Goal: Book appointment/travel/reservation

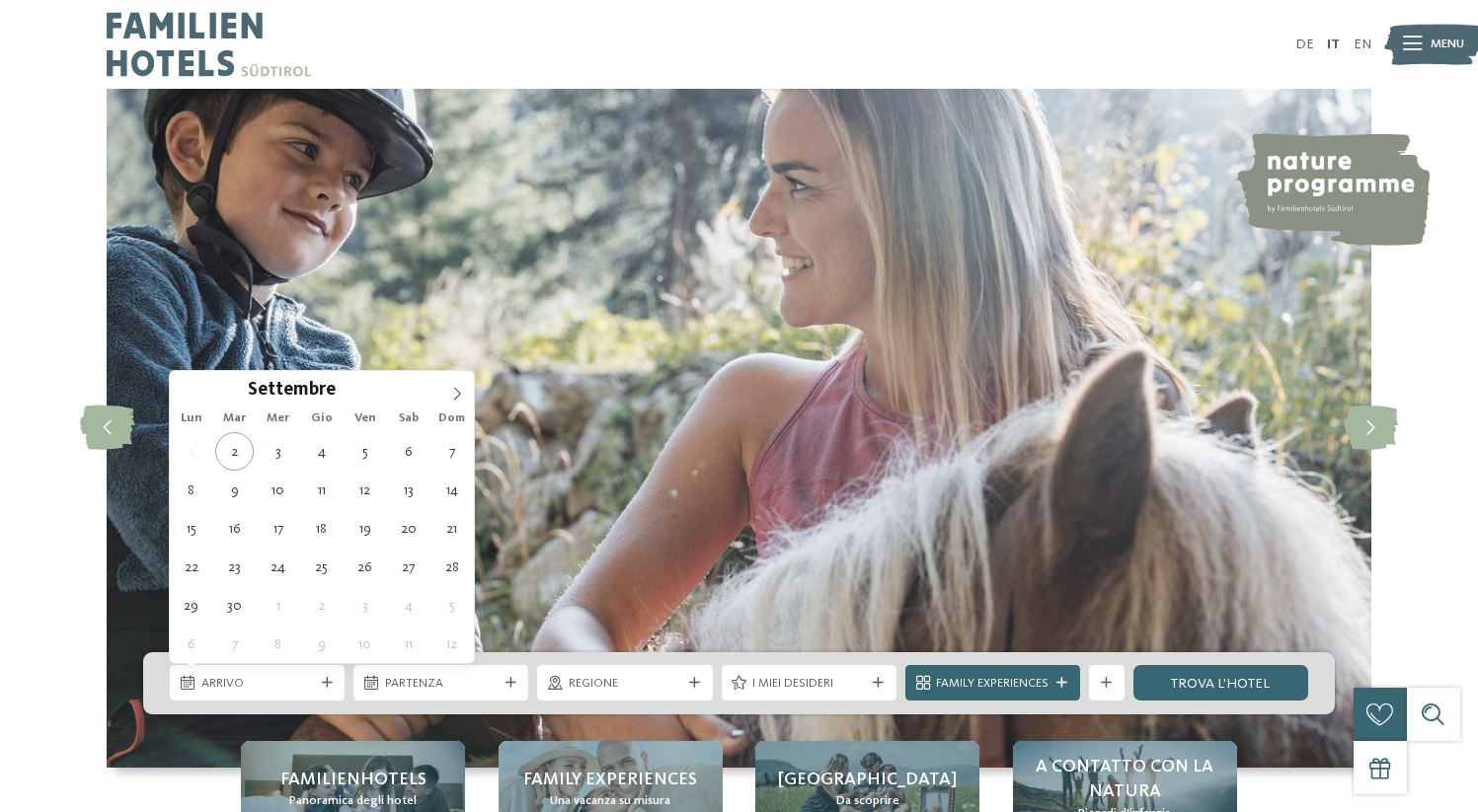
click at [325, 682] on icon at bounding box center [327, 683] width 11 height 11
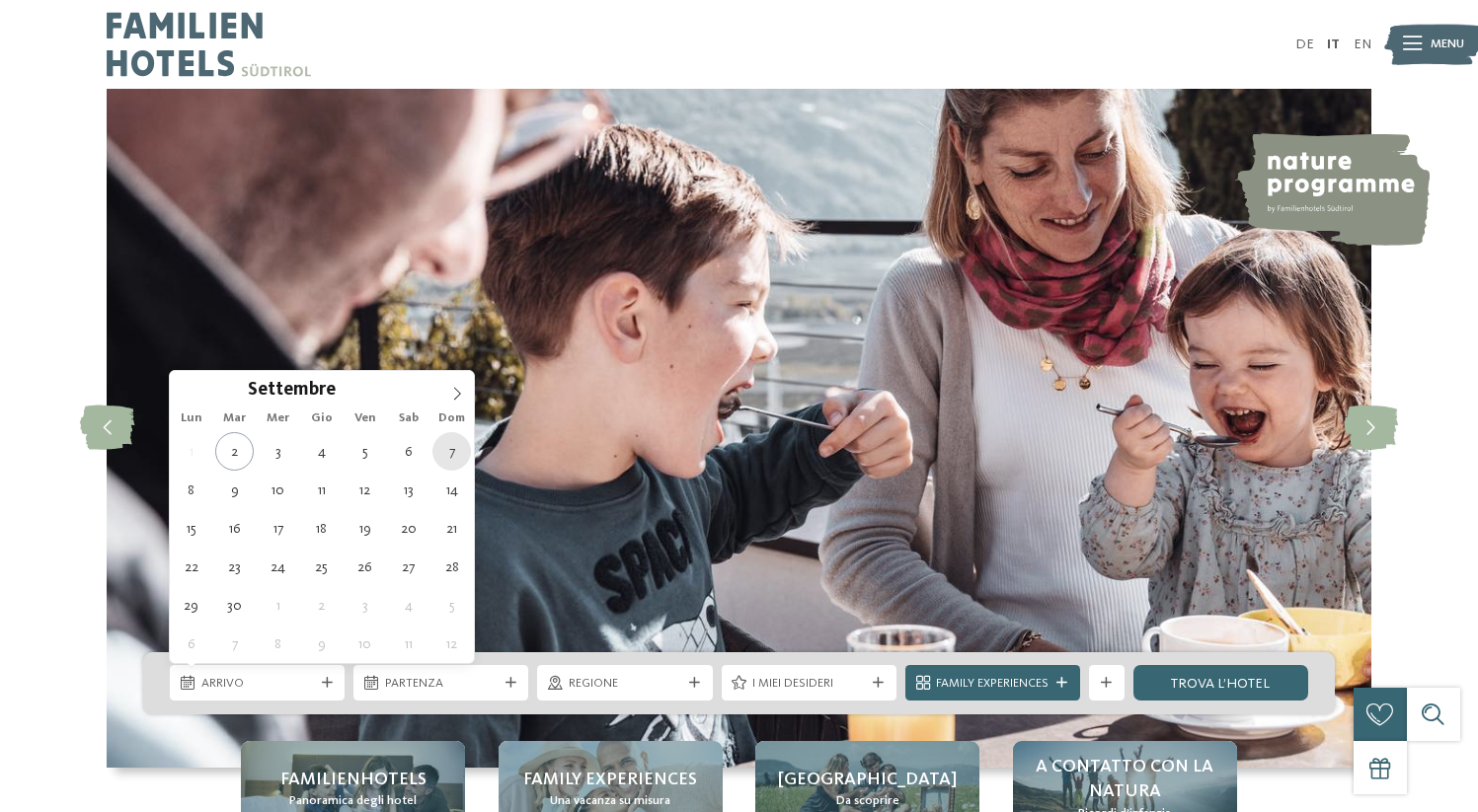
type div "07.09.2025"
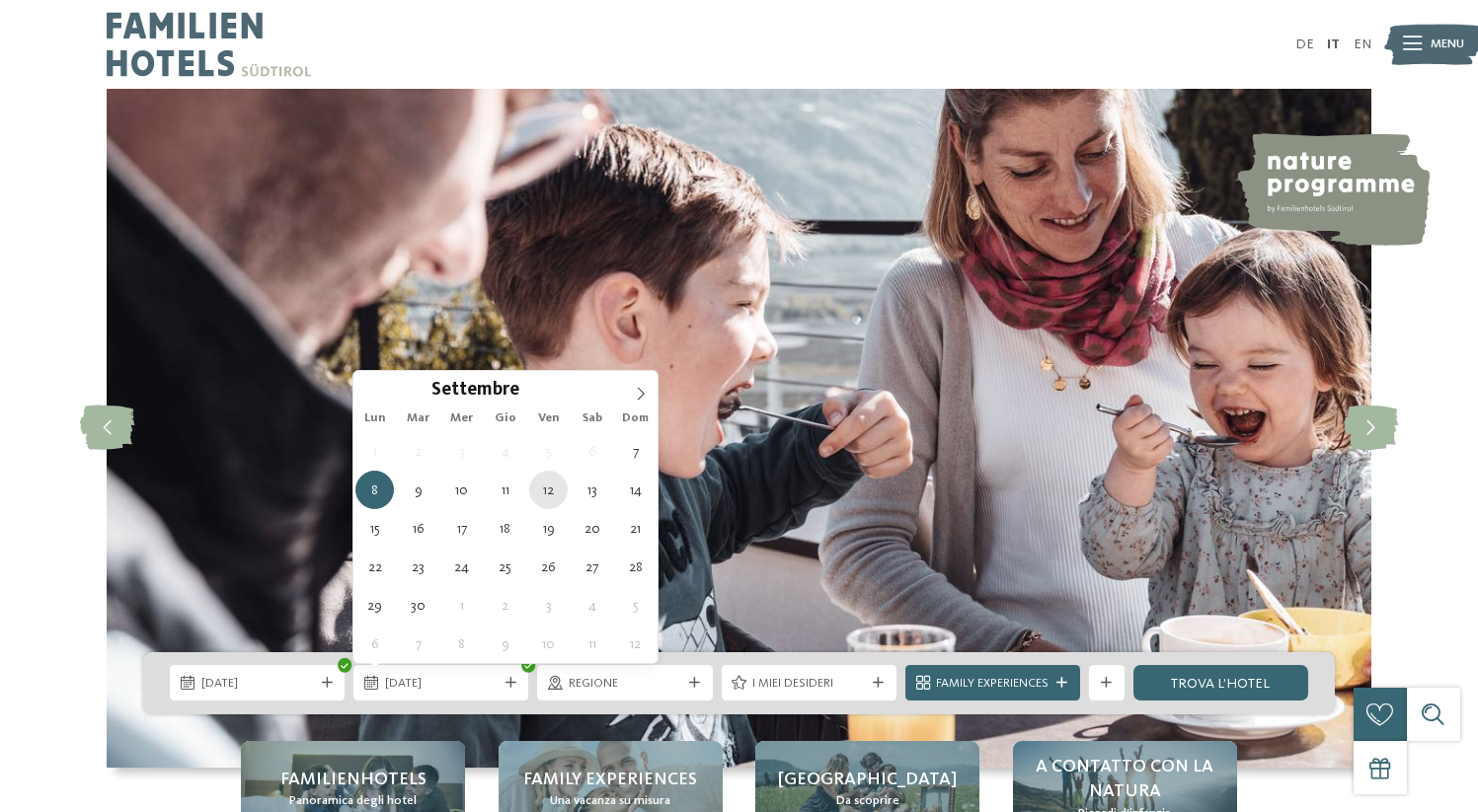
type div "12.09.2025"
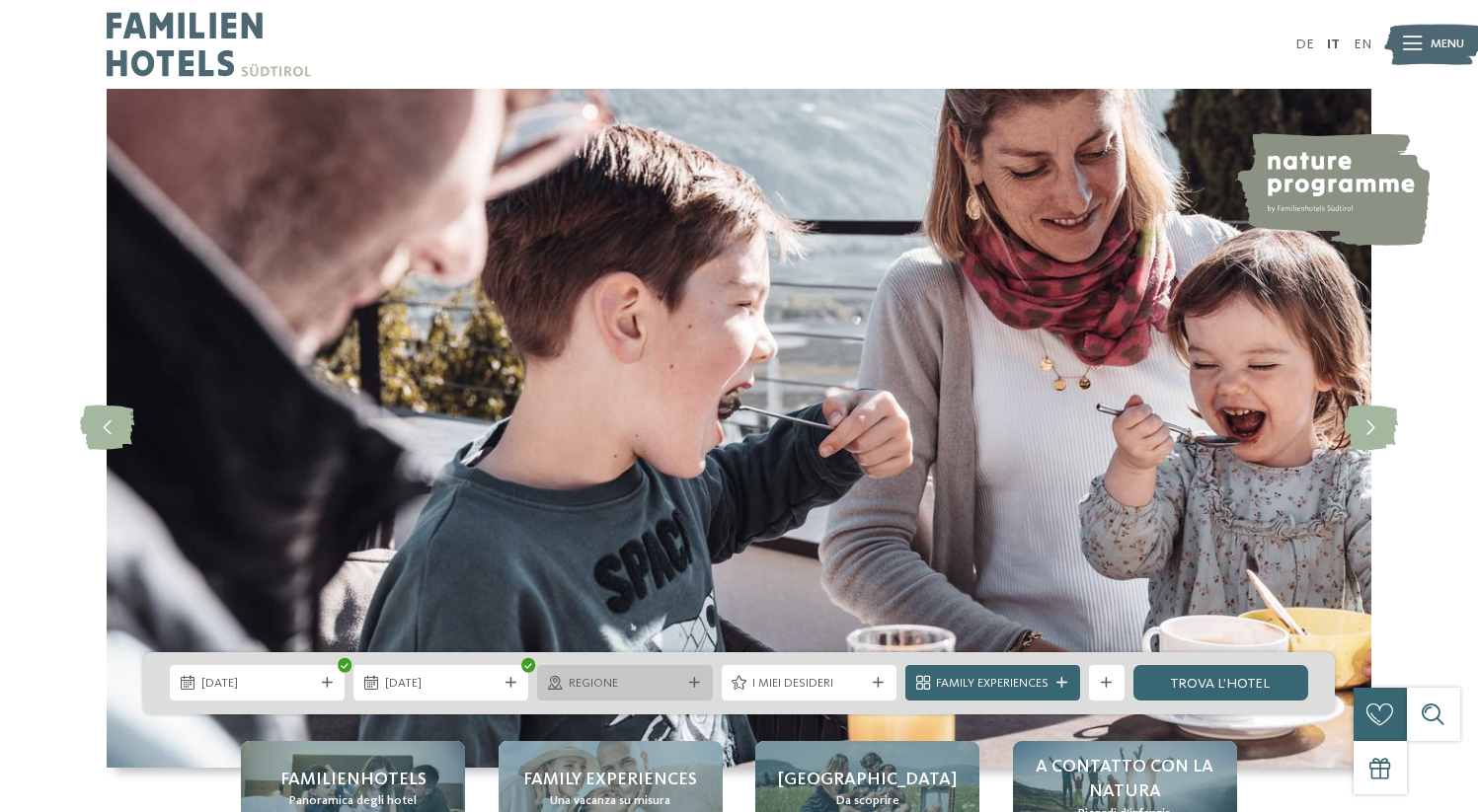
click at [676, 675] on span "Regione" at bounding box center [625, 684] width 113 height 18
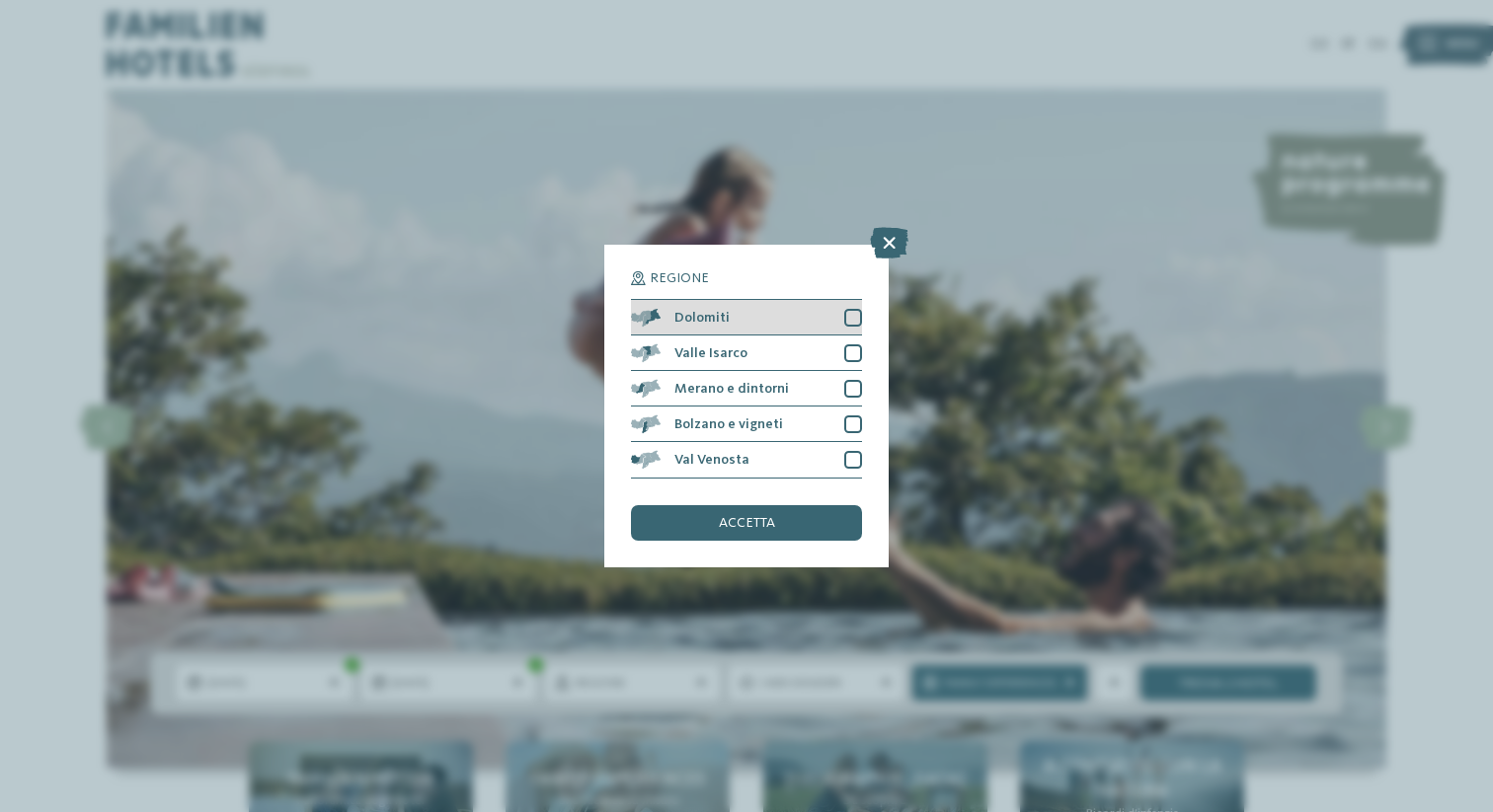
click at [855, 322] on div at bounding box center [853, 318] width 18 height 18
click at [794, 521] on div "accetta" at bounding box center [746, 523] width 231 height 36
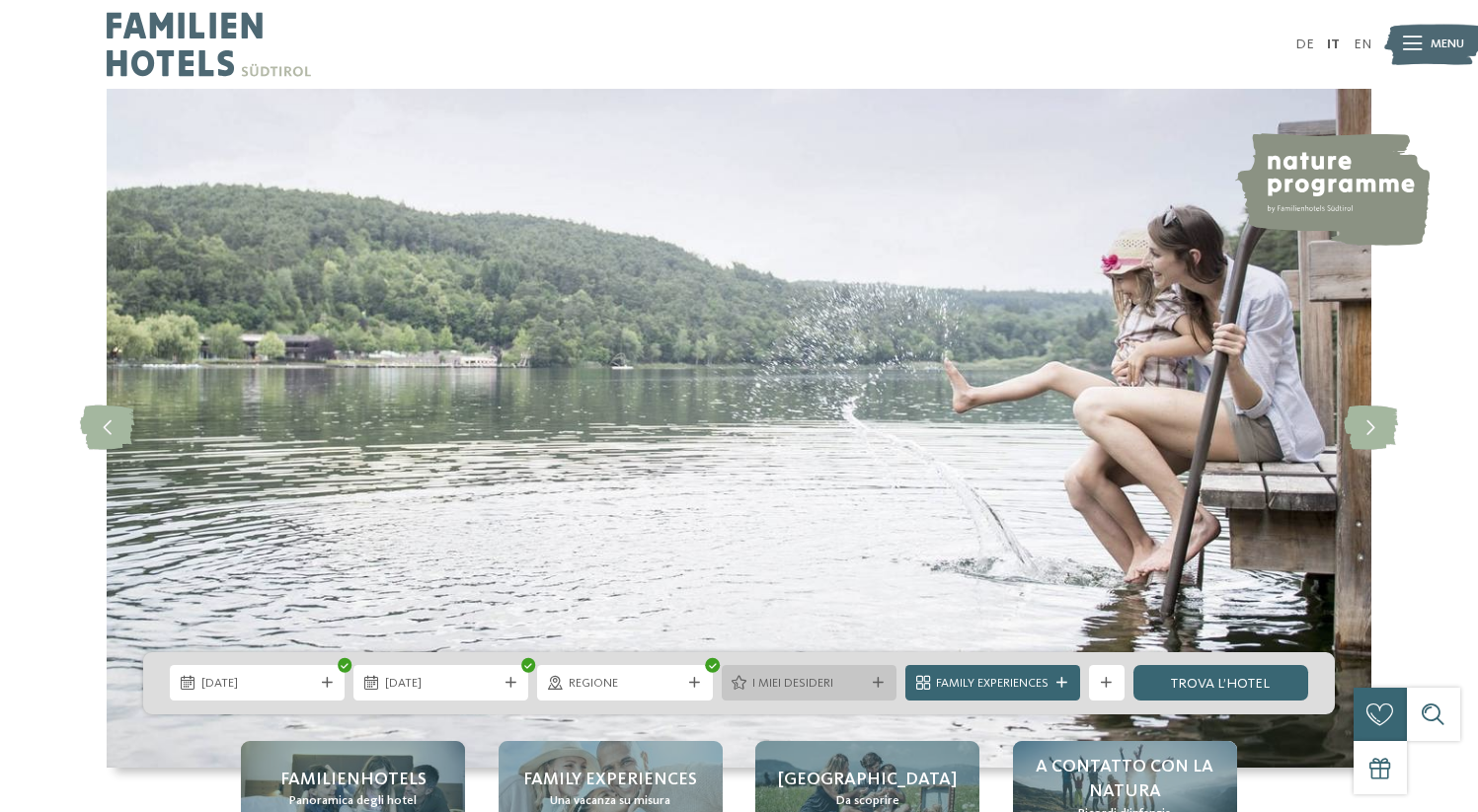
click at [875, 682] on icon at bounding box center [878, 683] width 11 height 11
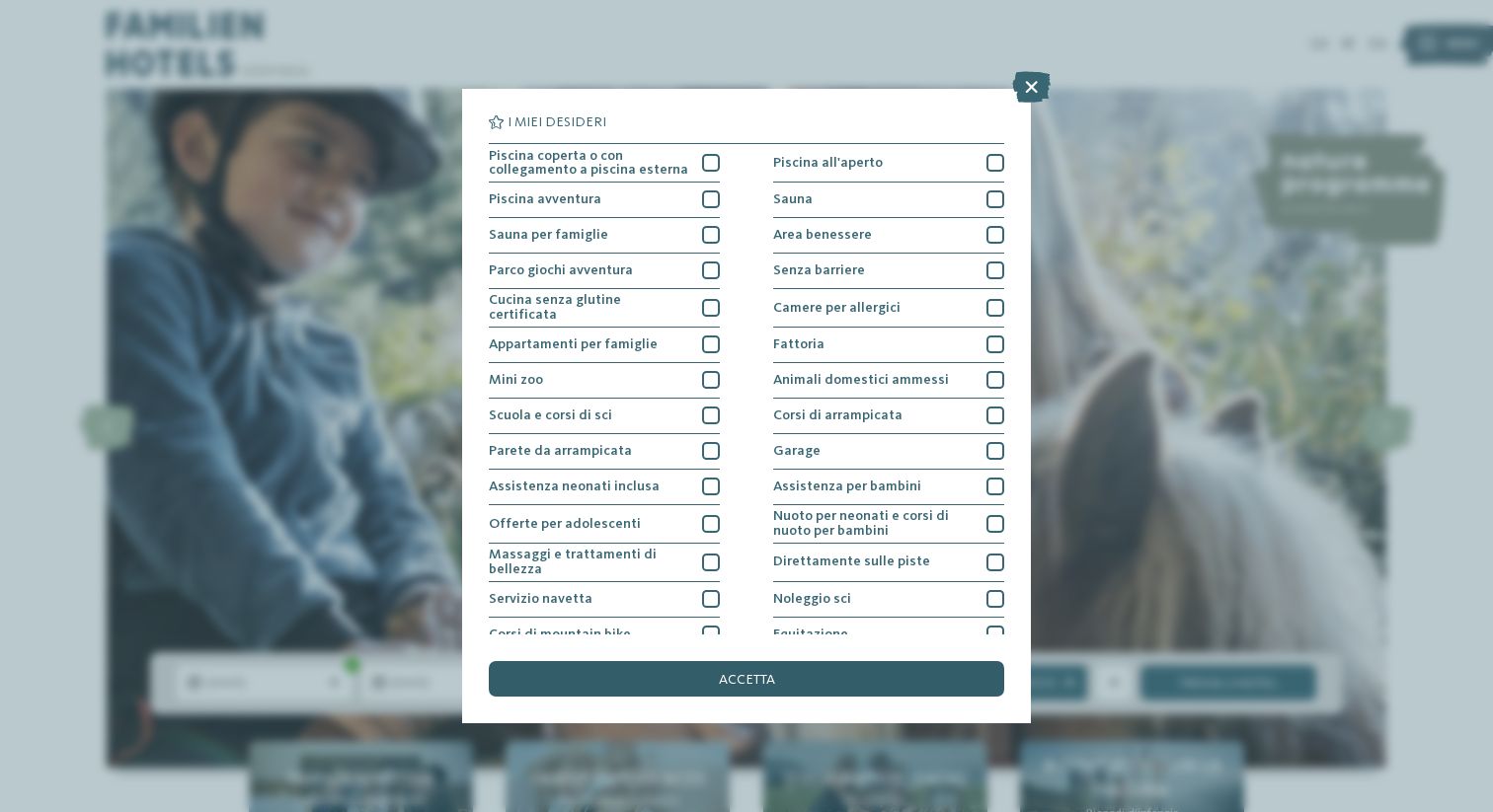
click at [817, 685] on div "accetta" at bounding box center [746, 679] width 515 height 36
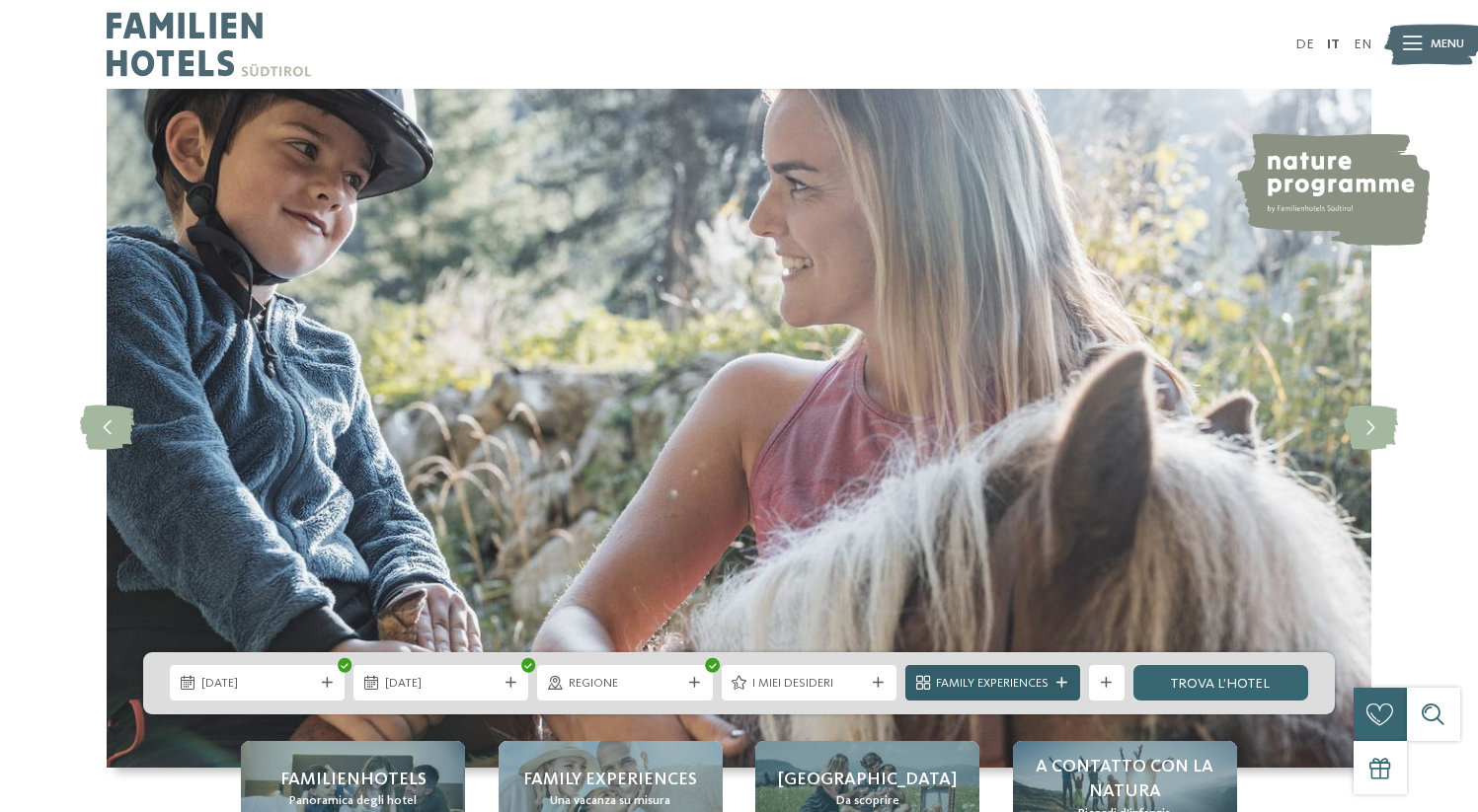
click at [1034, 674] on div "Family Experiences" at bounding box center [993, 683] width 122 height 19
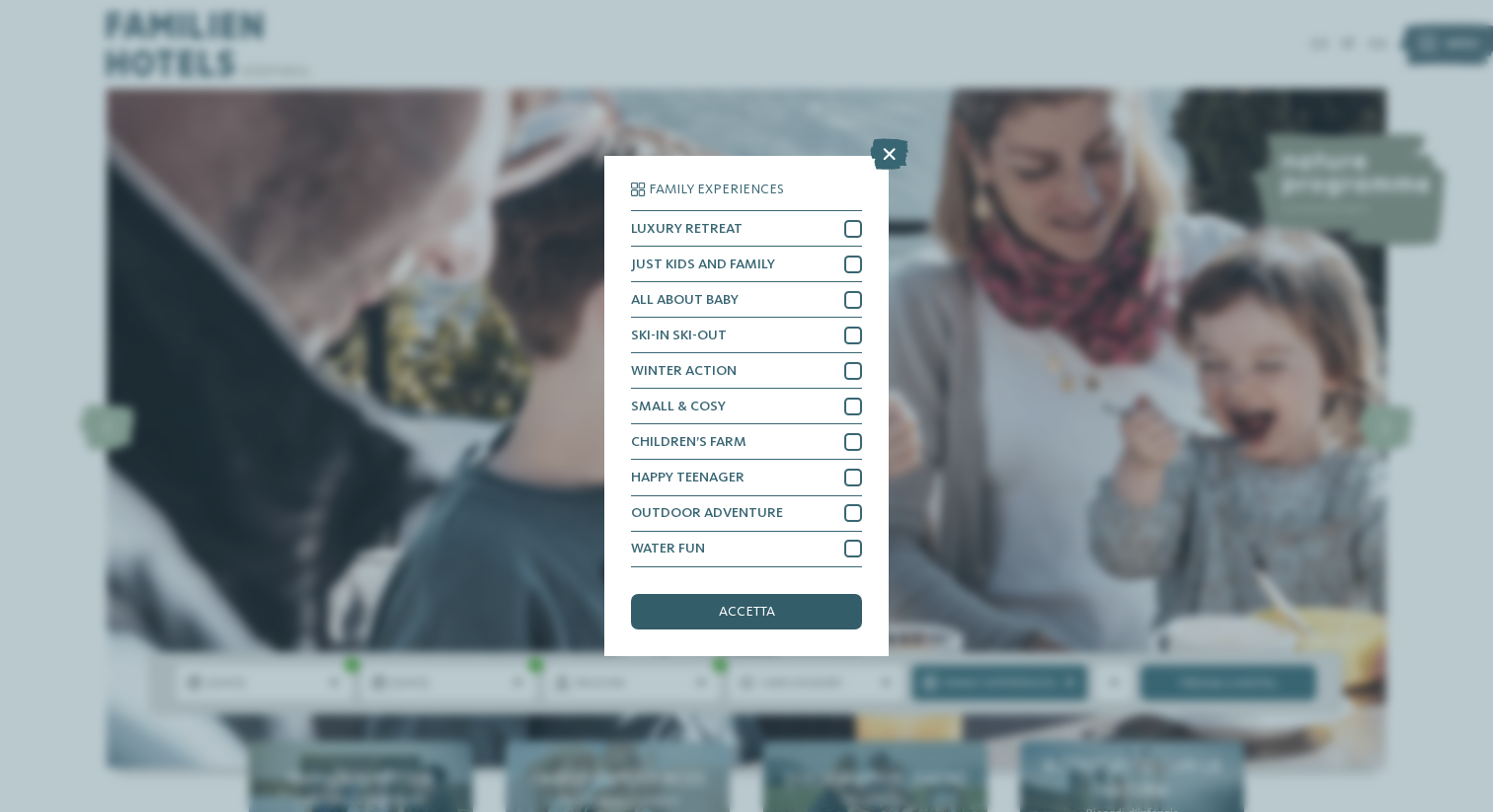
click at [731, 610] on span "accetta" at bounding box center [747, 612] width 56 height 14
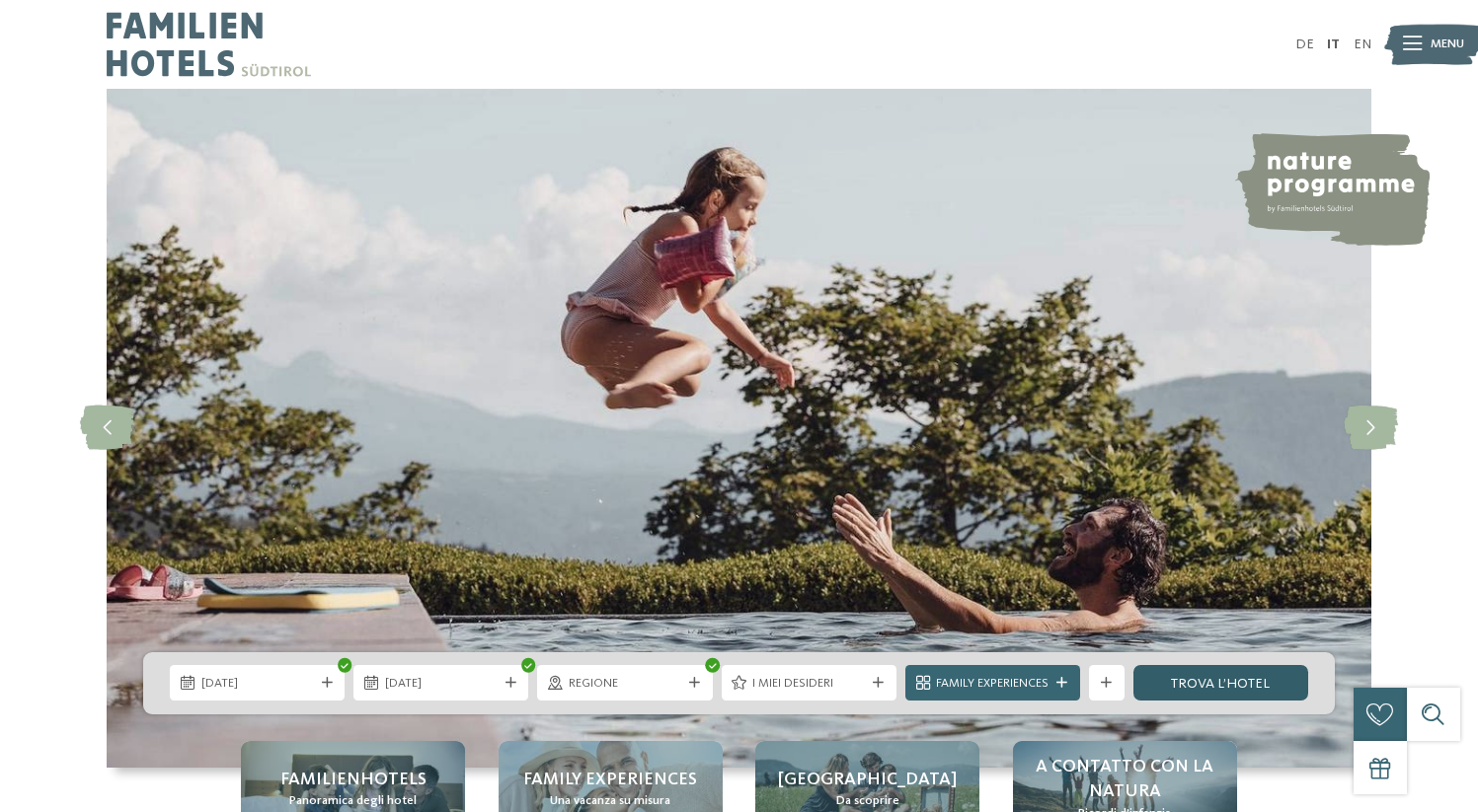
click at [1224, 684] on link "trova l’hotel" at bounding box center [1220, 683] width 174 height 36
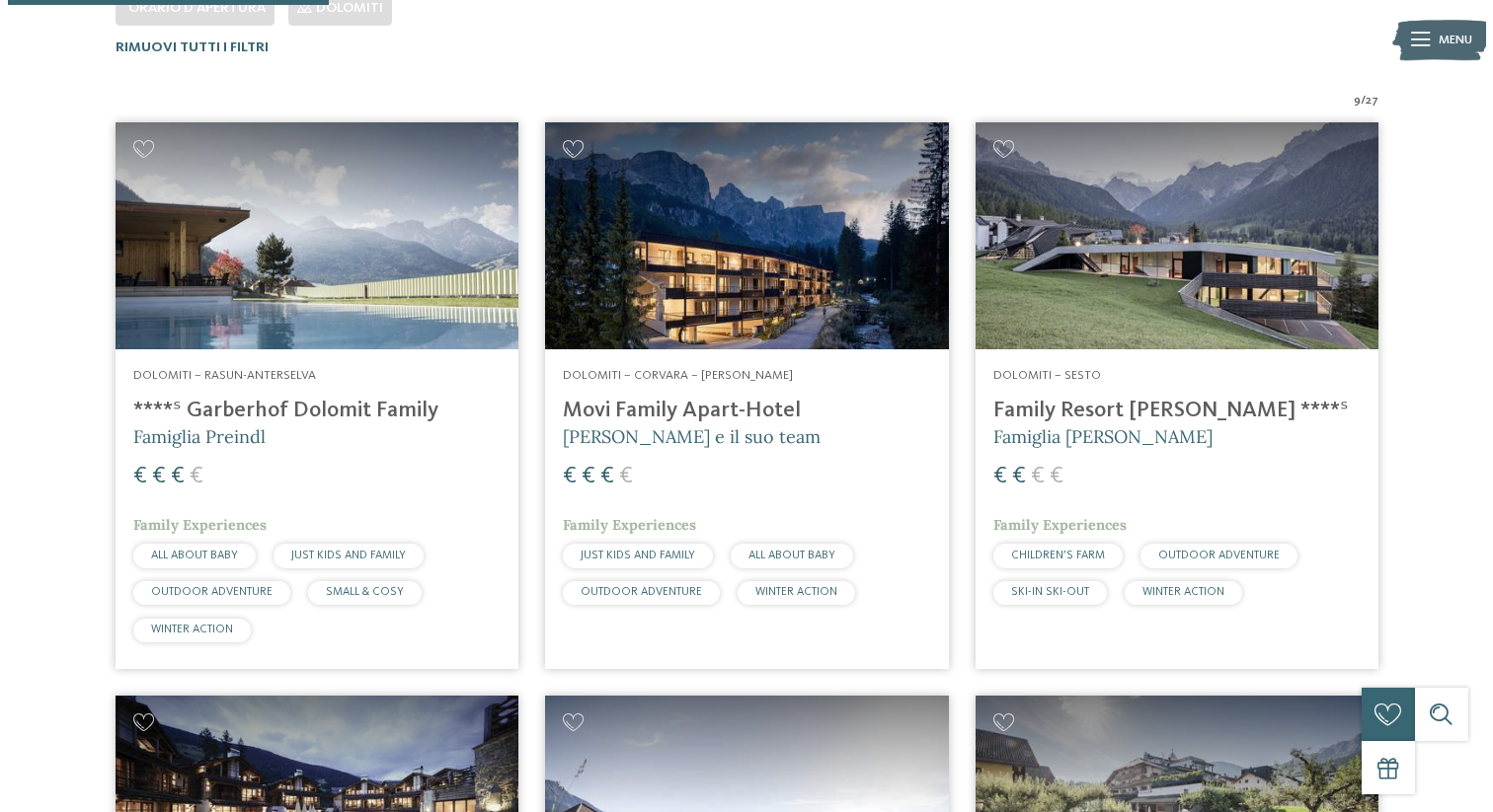
scroll to position [571, 0]
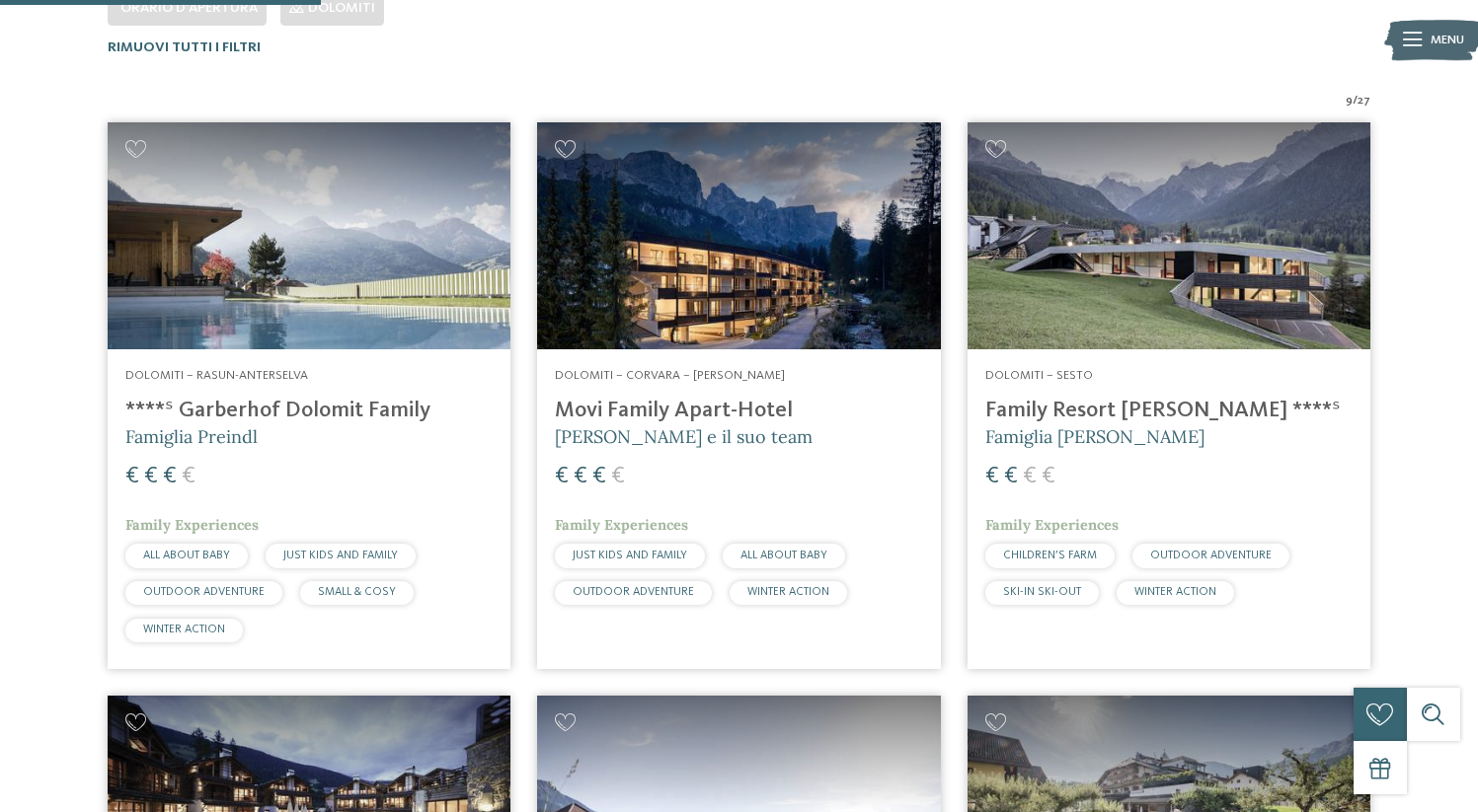
click at [770, 409] on h4 "Movi Family Apart-Hotel" at bounding box center [738, 411] width 368 height 27
click at [1139, 415] on h4 "Family Resort [PERSON_NAME] ****ˢ" at bounding box center [1169, 411] width 368 height 27
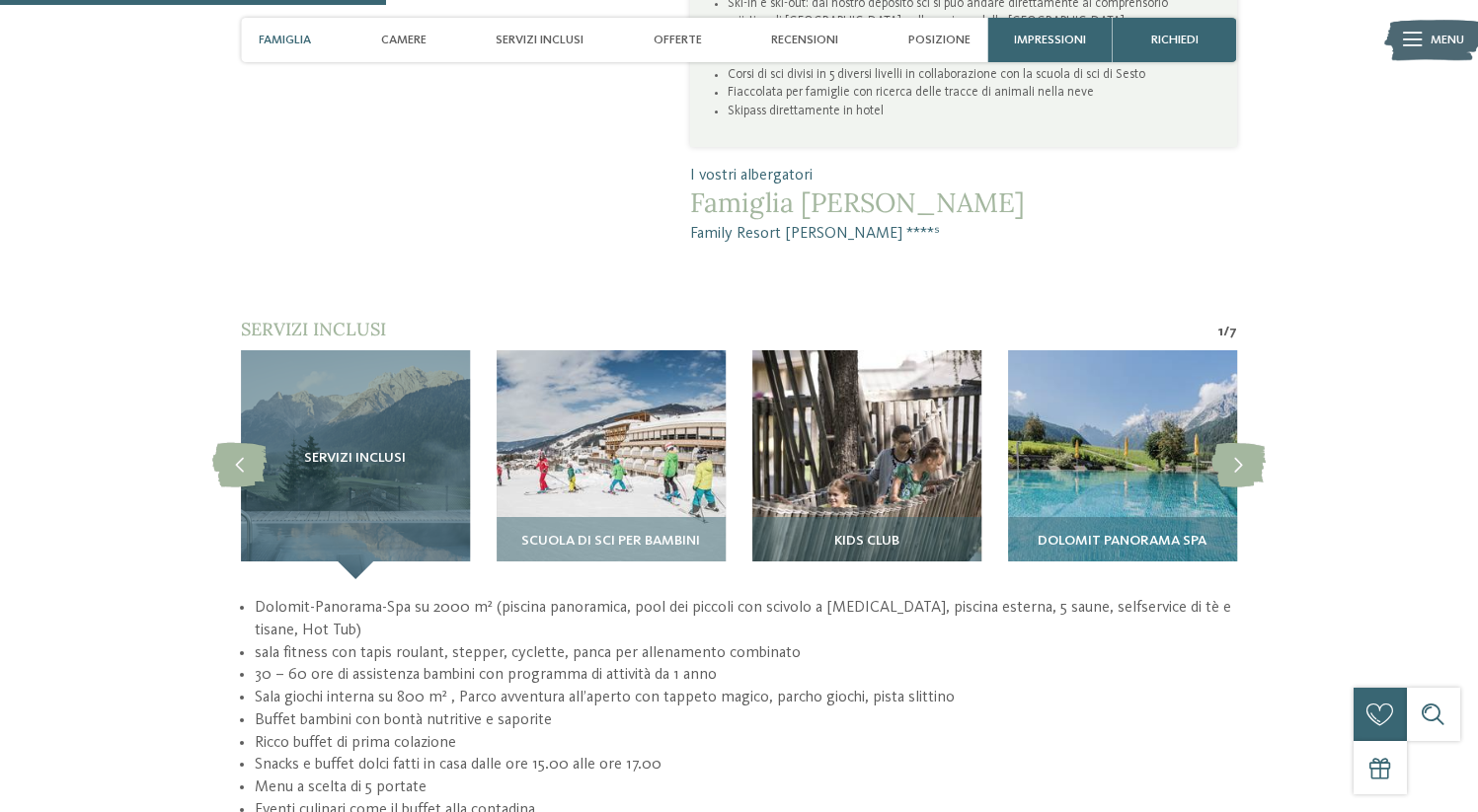
scroll to position [1432, 0]
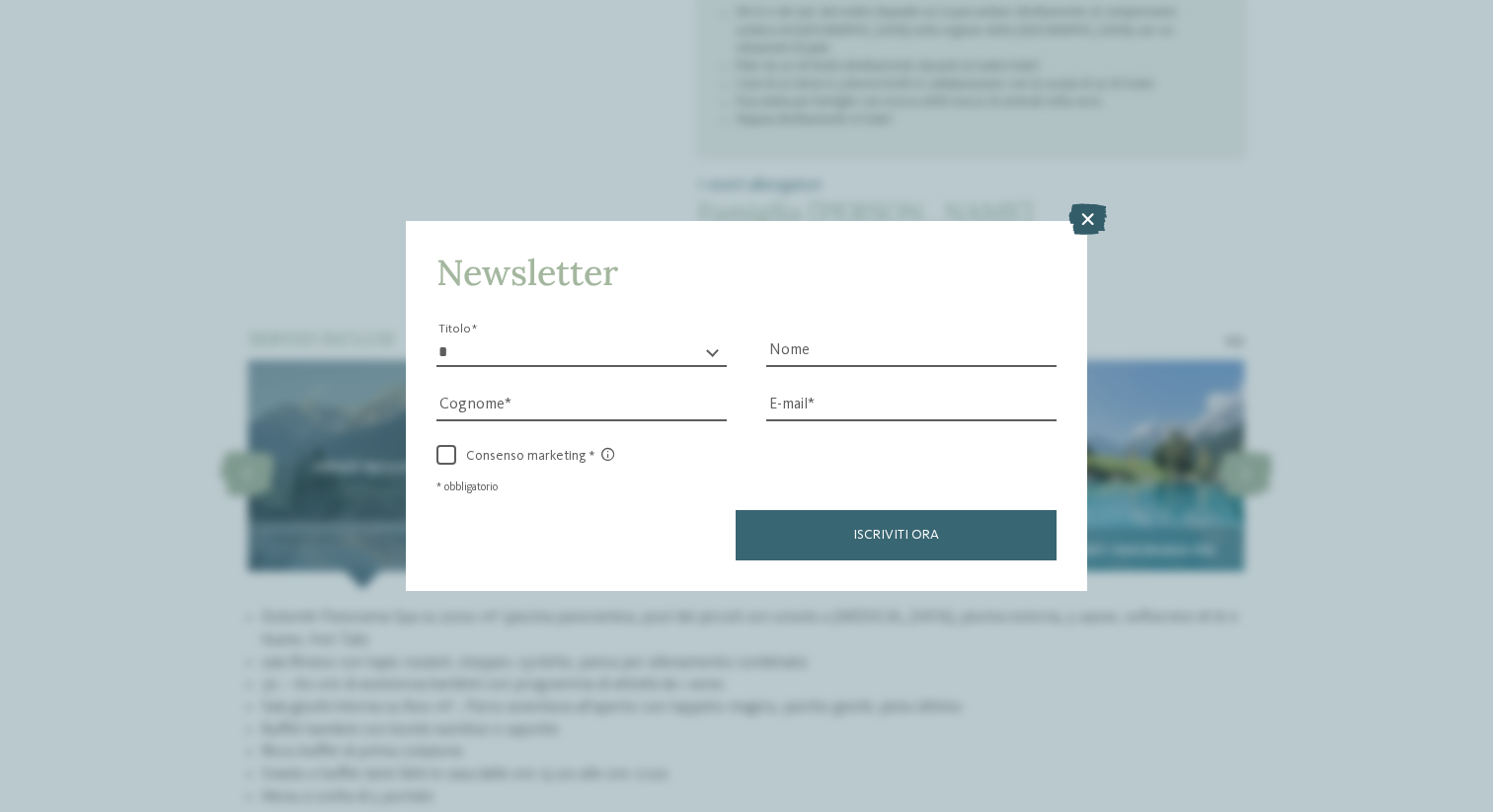
click at [1085, 230] on icon at bounding box center [1087, 219] width 39 height 32
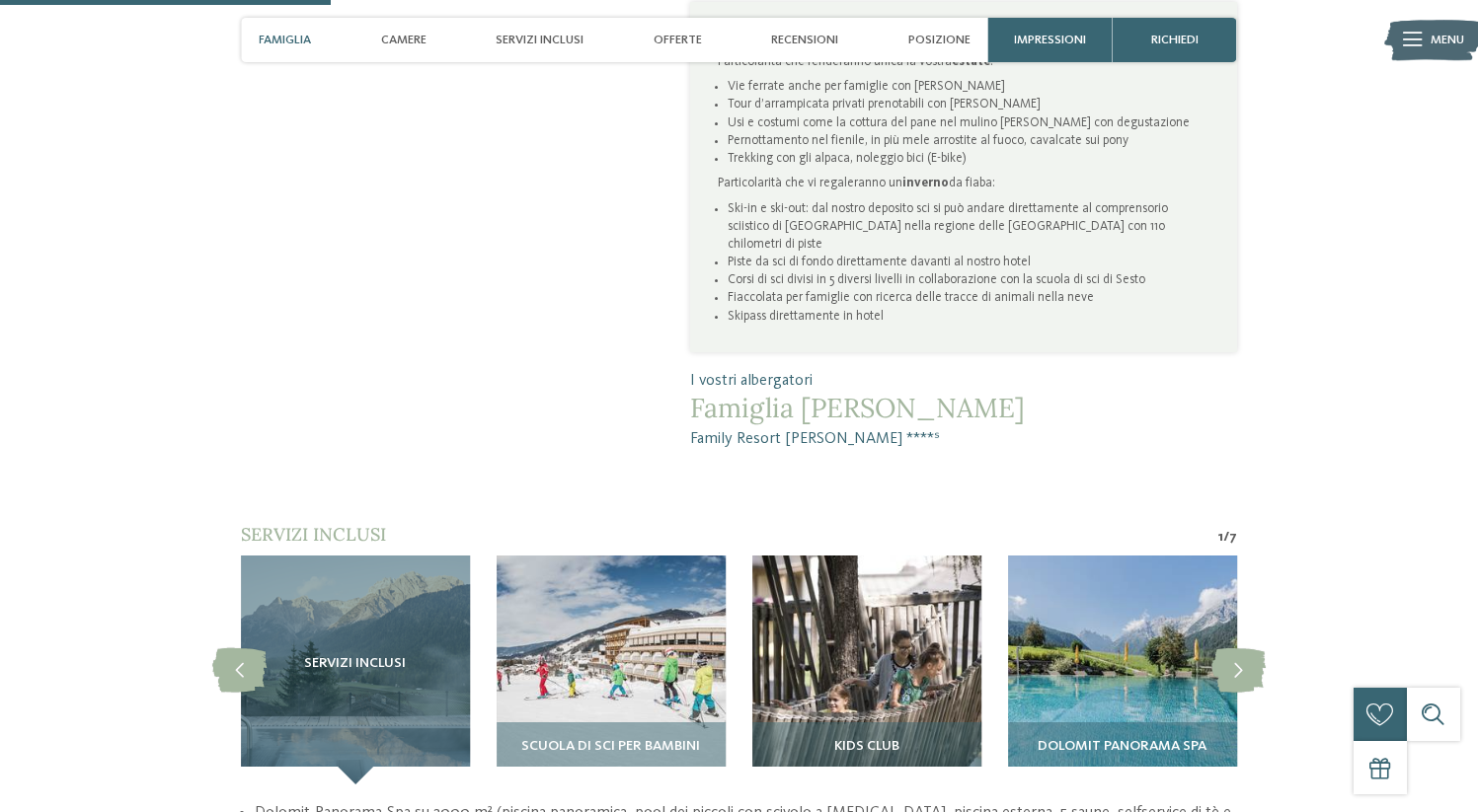
scroll to position [1235, 0]
click at [521, 41] on span "Servizi inclusi" at bounding box center [539, 40] width 88 height 15
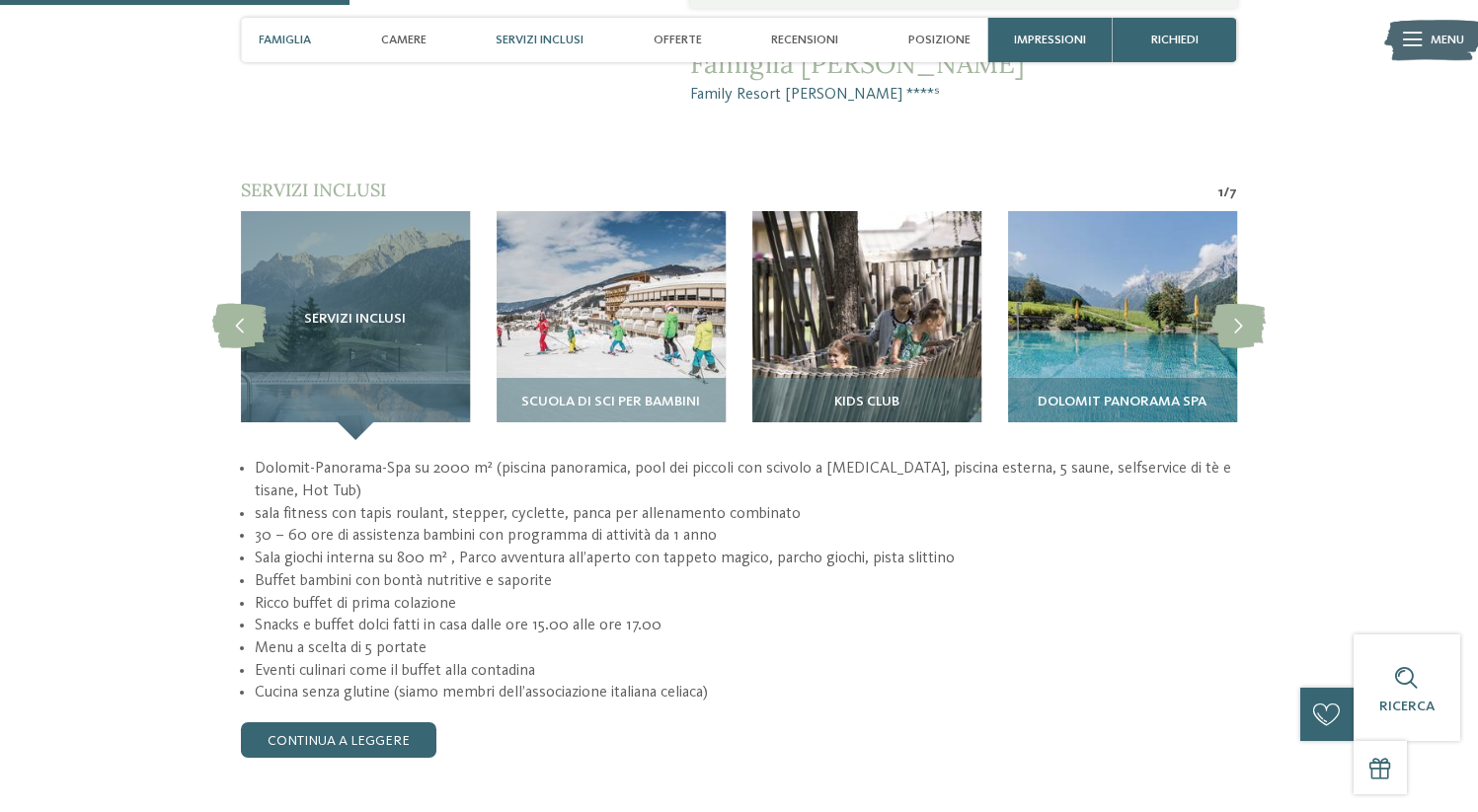
scroll to position [1587, 0]
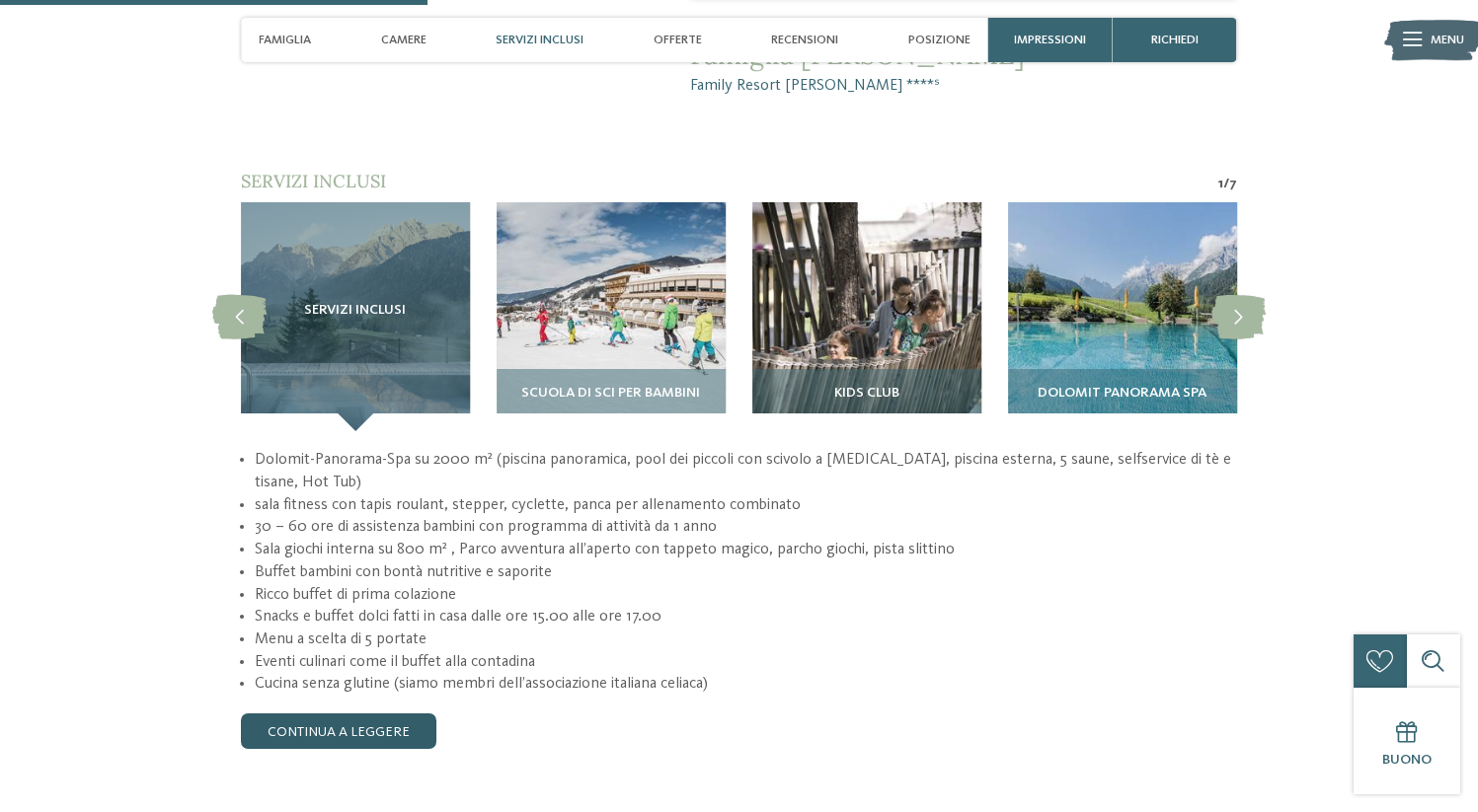
click at [322, 714] on link "continua a leggere" at bounding box center [338, 732] width 195 height 36
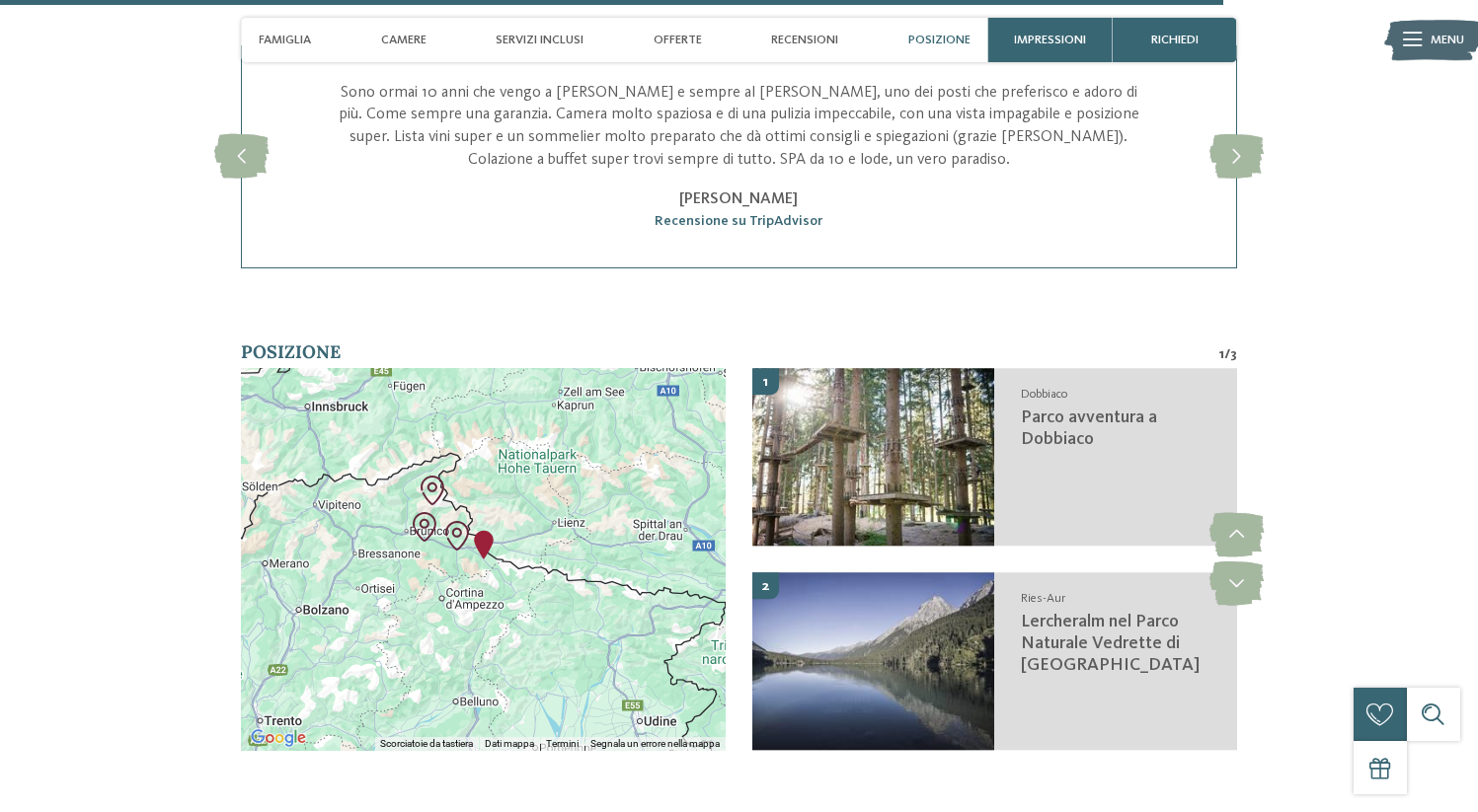
scroll to position [4595, 0]
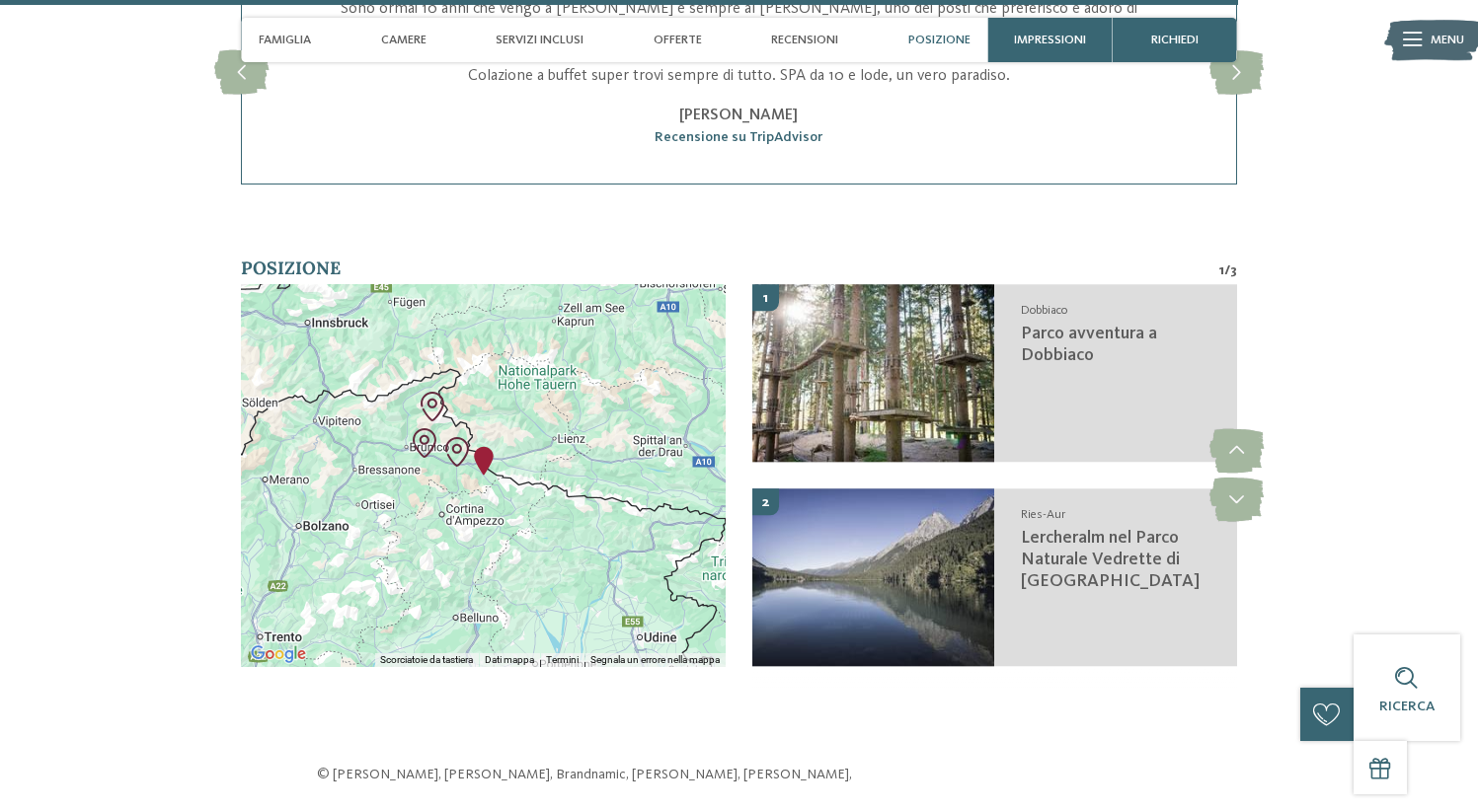
click at [485, 446] on img "Family Resort Rainer" at bounding box center [483, 460] width 30 height 30
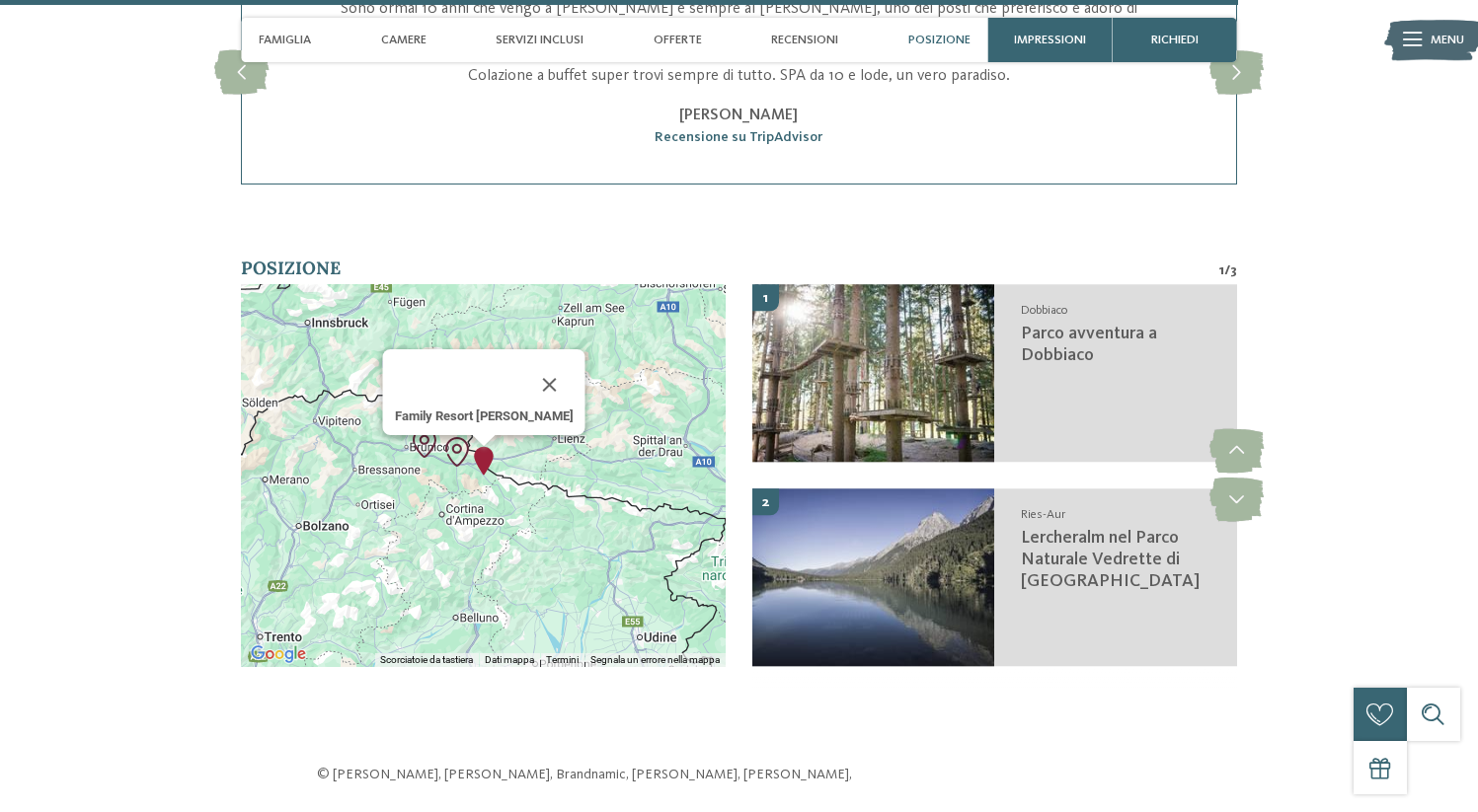
click at [453, 438] on img "Parco avventura a Dobbiaco" at bounding box center [458, 453] width 30 height 30
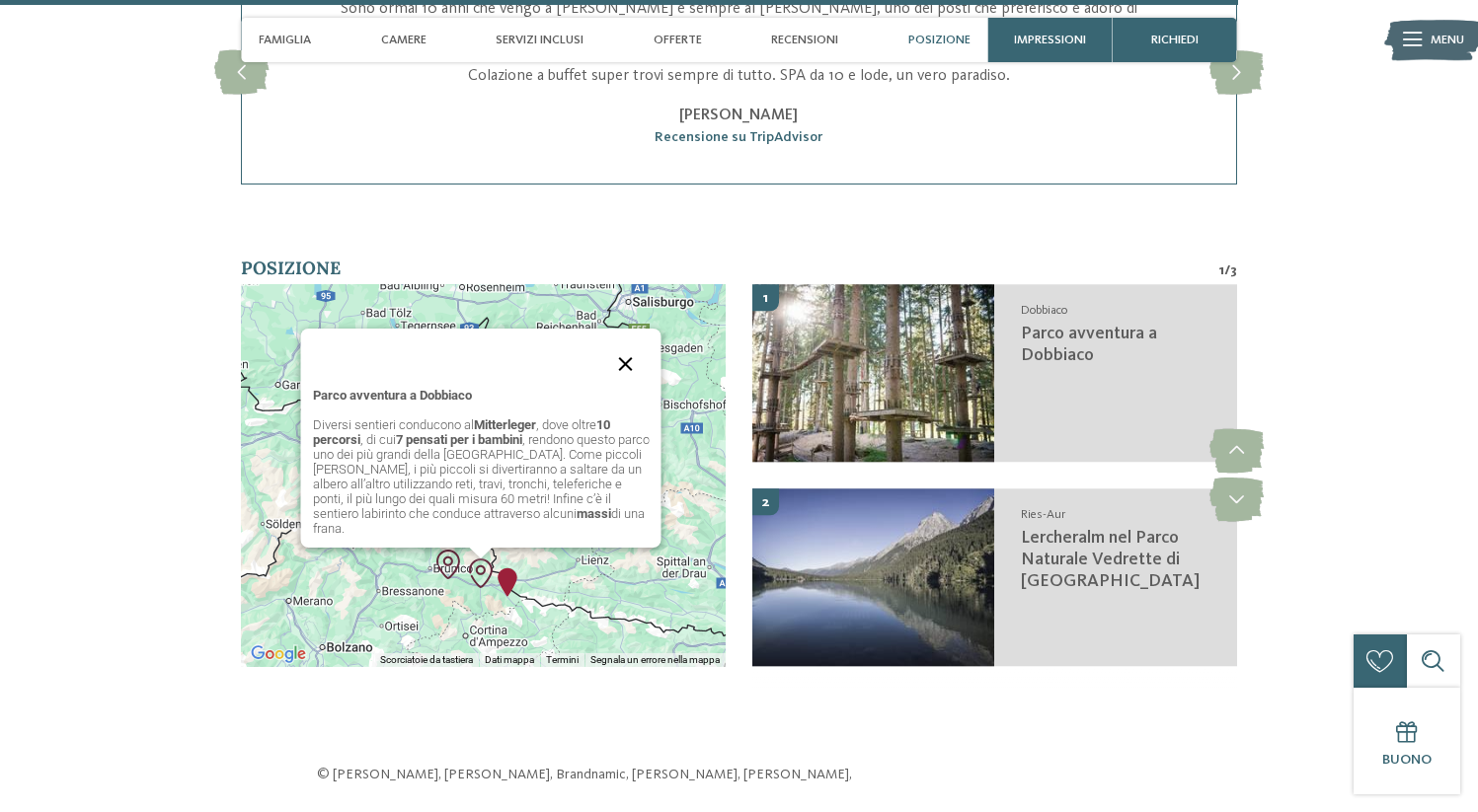
click at [617, 341] on button "Chiudi" at bounding box center [625, 364] width 48 height 48
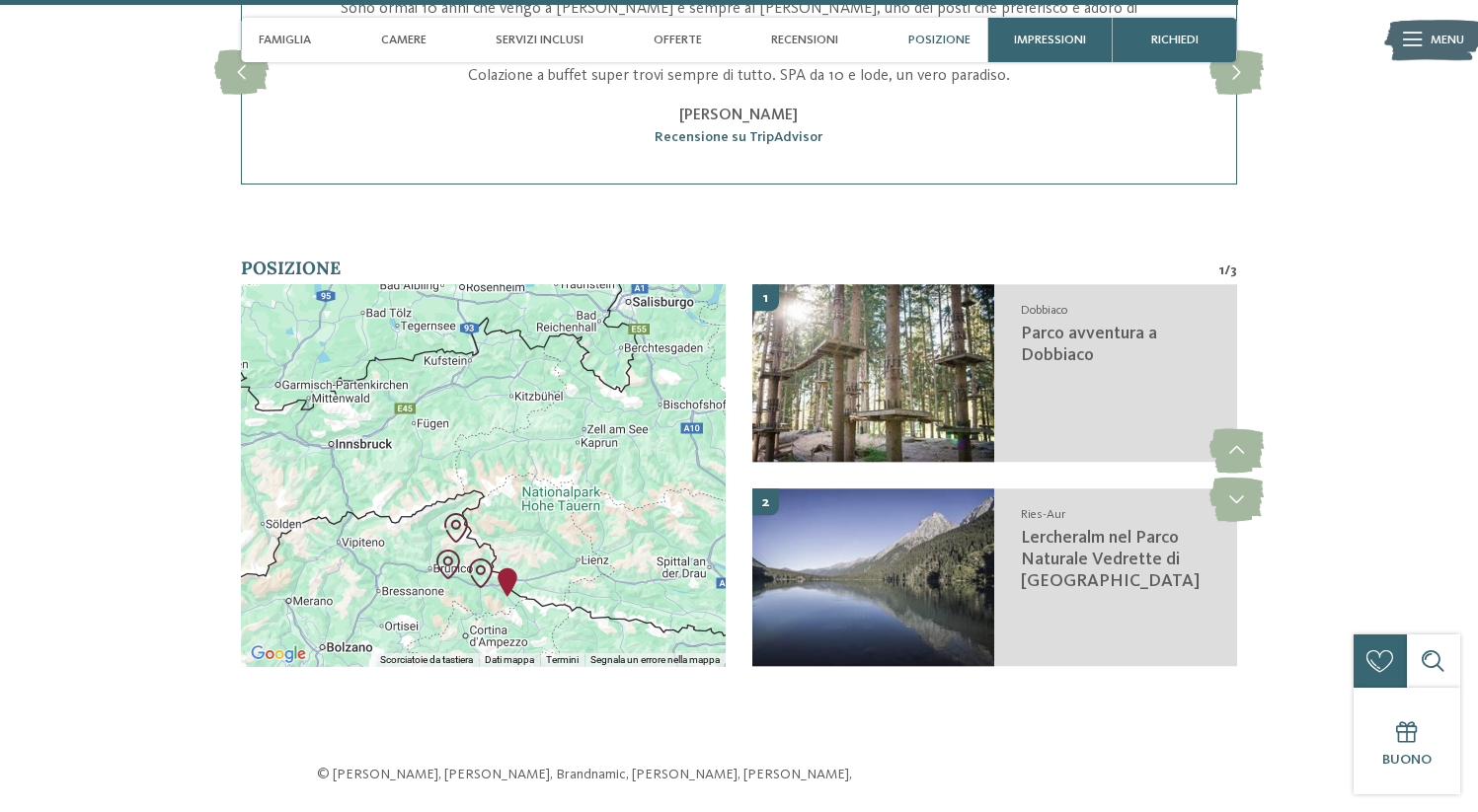
click at [453, 550] on img "Il nuovo parco giochi nel bosco a Valdaora" at bounding box center [449, 564] width 30 height 30
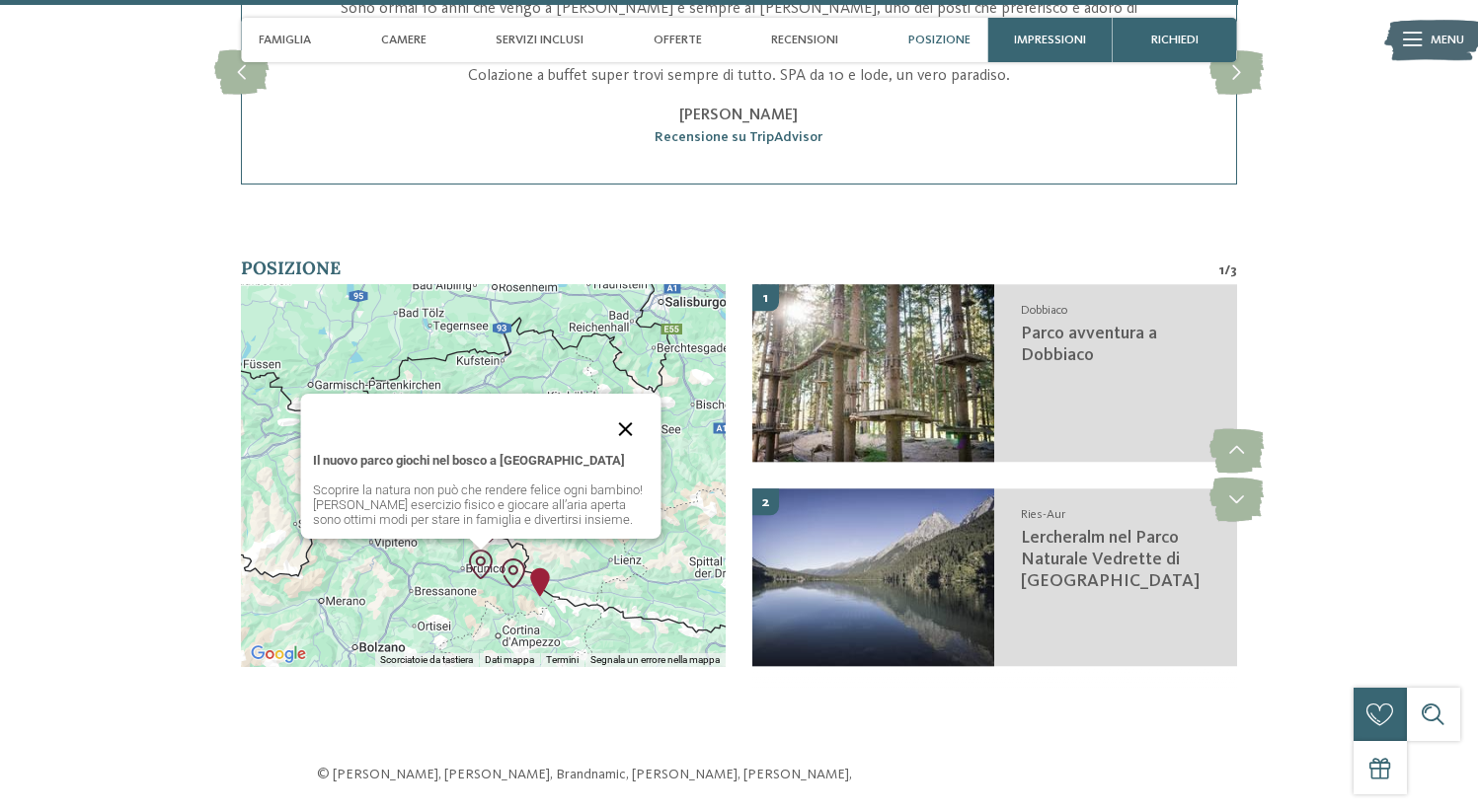
click at [619, 406] on button "Chiudi" at bounding box center [625, 430] width 48 height 48
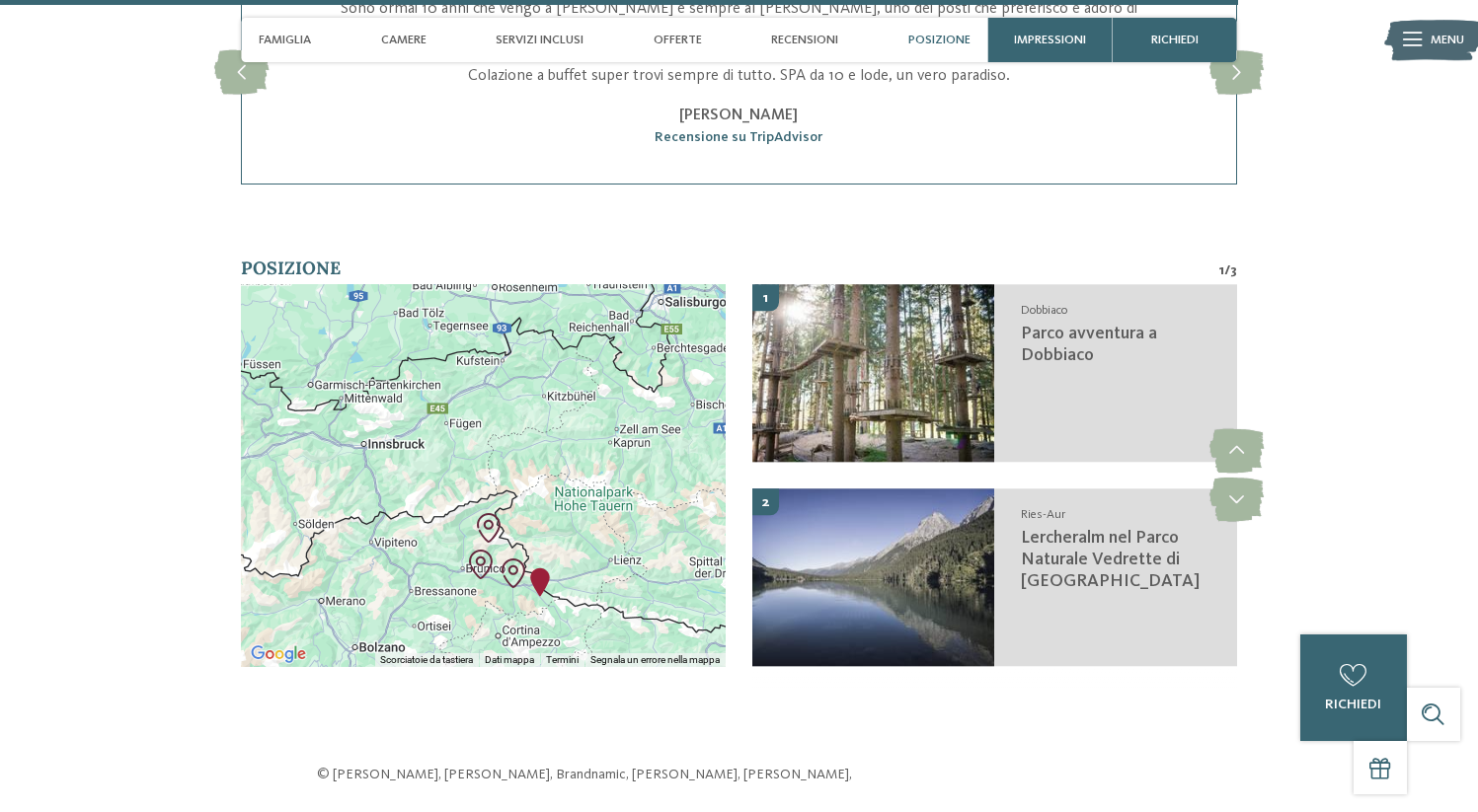
click at [497, 513] on img "Lercheralm nel Parco Naturale Vedrette di Ries-Aur" at bounding box center [488, 528] width 30 height 30
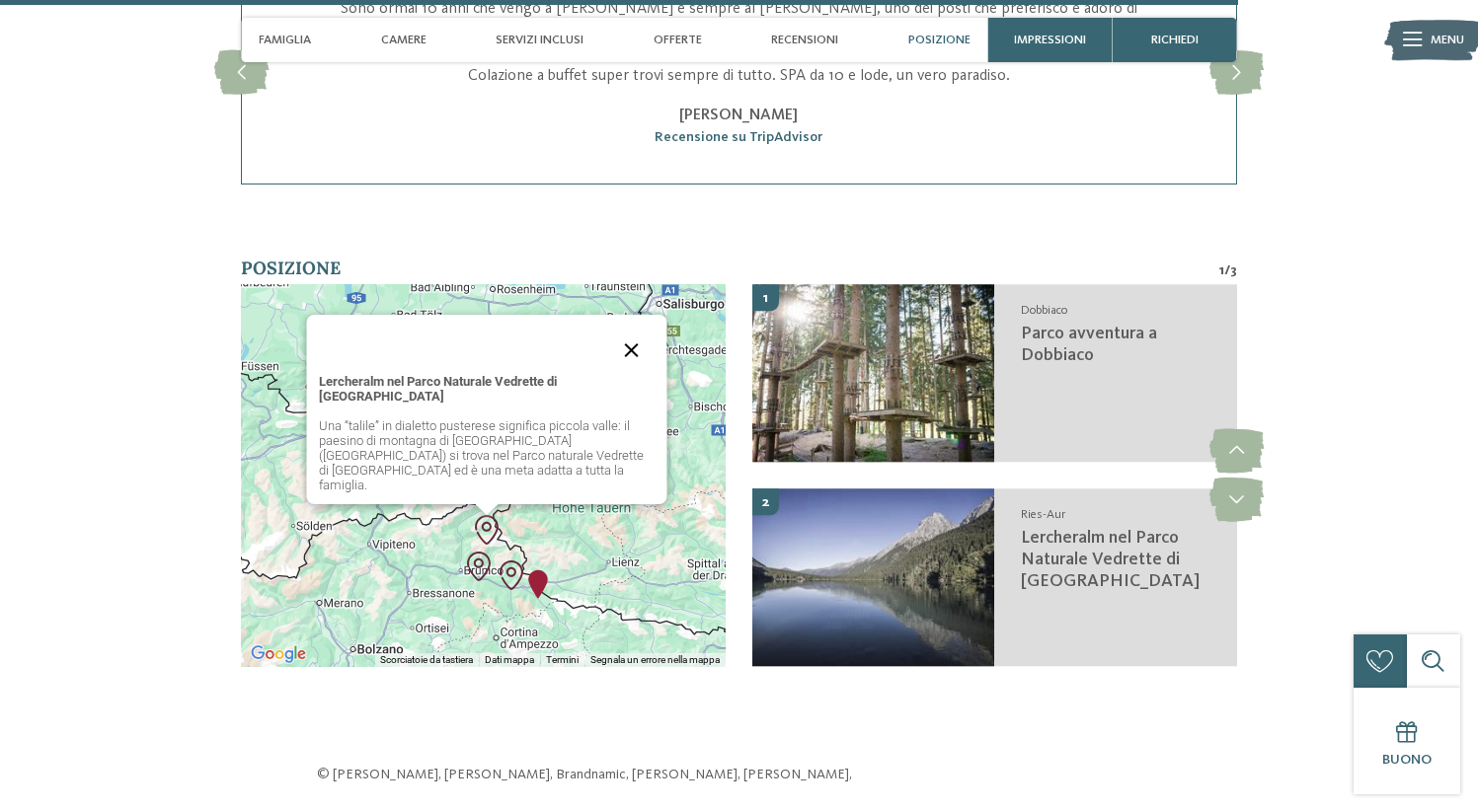
click at [631, 327] on button "Chiudi" at bounding box center [631, 351] width 48 height 48
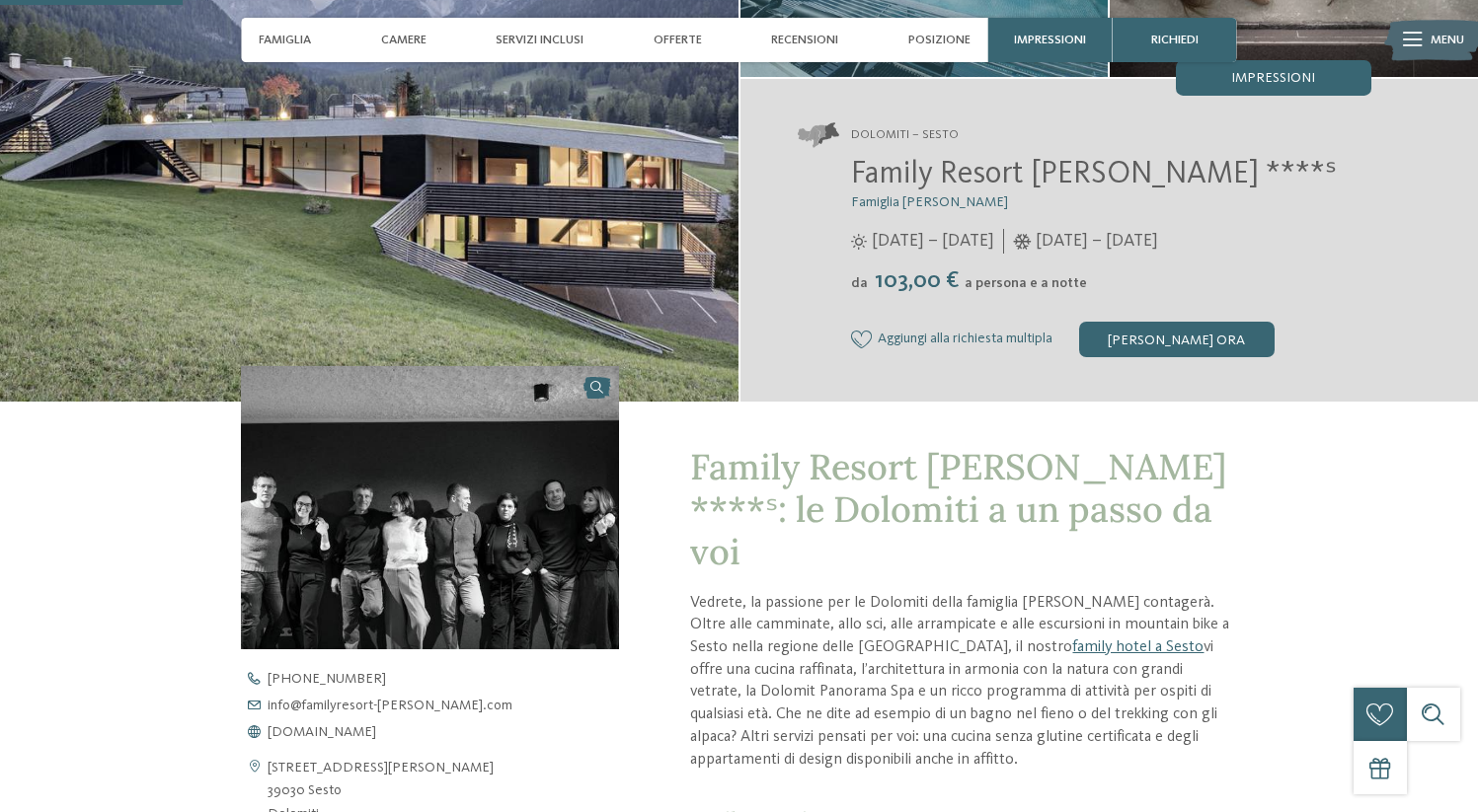
scroll to position [0, 0]
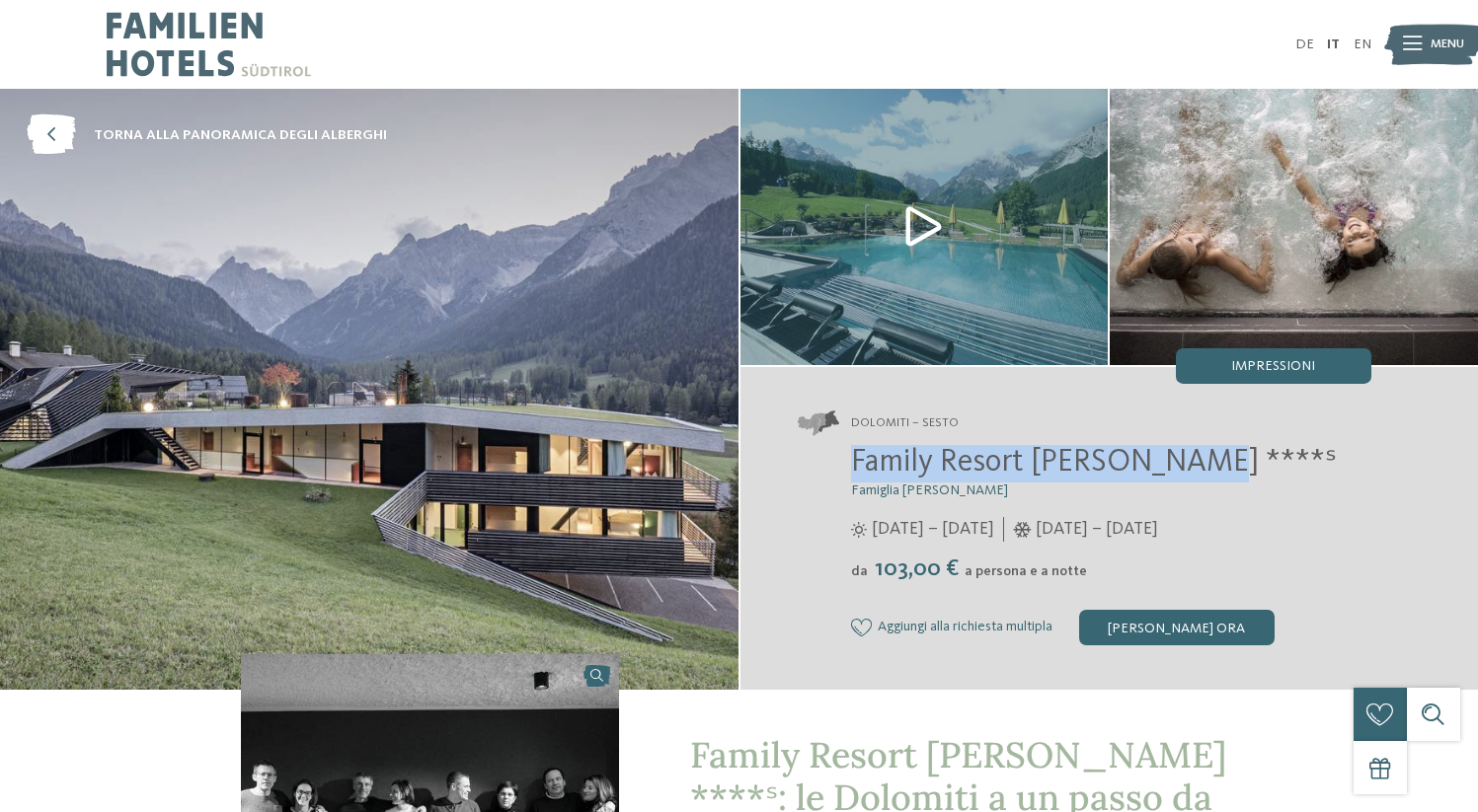
drag, startPoint x: 855, startPoint y: 463, endPoint x: 1197, endPoint y: 455, distance: 342.1
click at [1197, 455] on h2 "Family Resort [PERSON_NAME] ****ˢ" at bounding box center [1110, 464] width 520 height 38
copy span "Family Resort [PERSON_NAME] ****ˢ"
